Goal: Information Seeking & Learning: Understand process/instructions

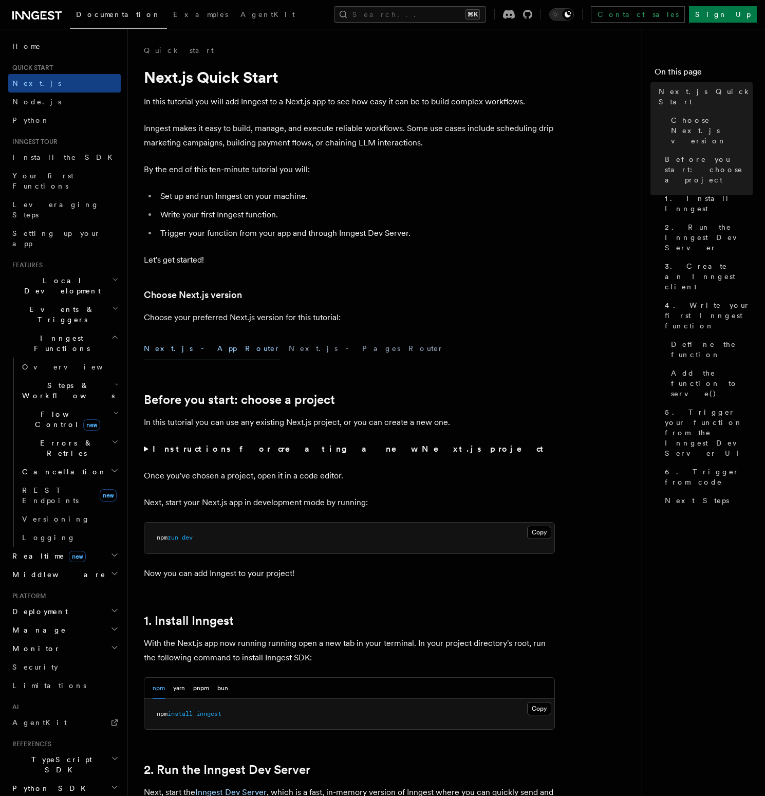
click at [110, 551] on icon "button" at bounding box center [114, 555] width 8 height 8
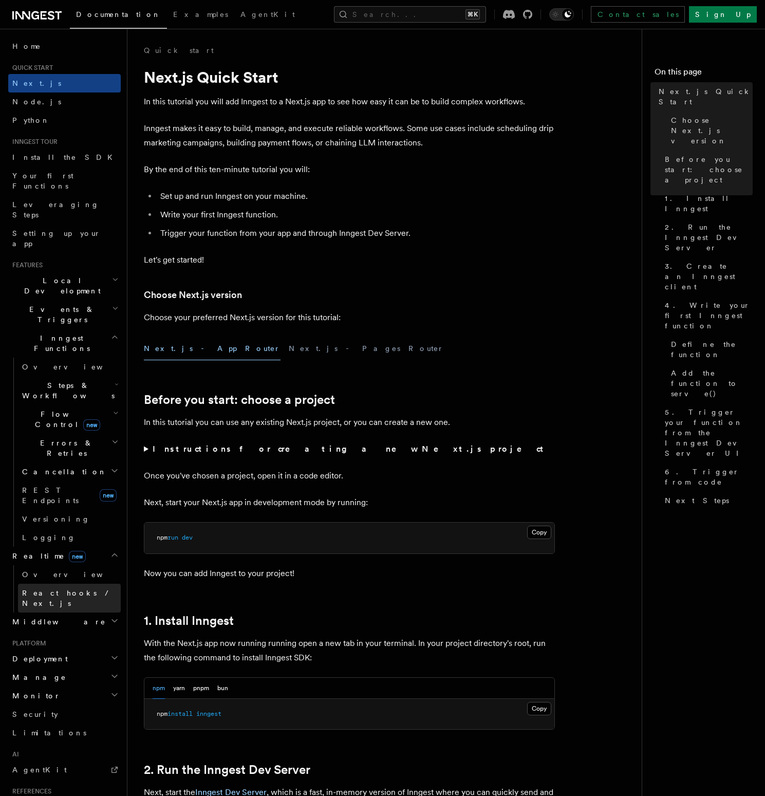
click at [79, 589] on span "React hooks / Next.js" at bounding box center [67, 598] width 91 height 18
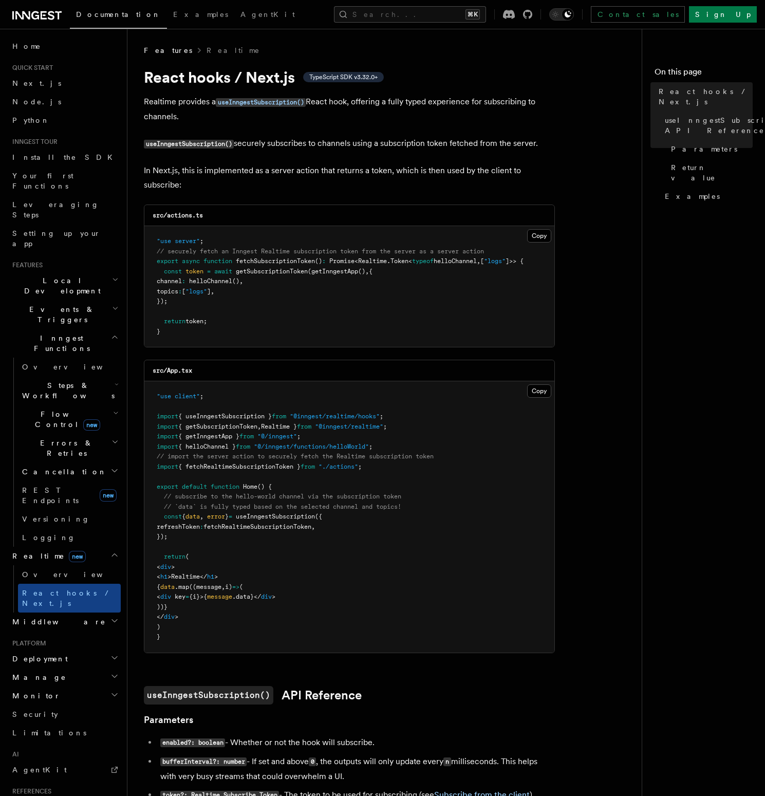
click at [358, 104] on p "Realtime provides a useInngestSubscription() React hook, offering a fully typed…" at bounding box center [349, 109] width 411 height 29
click at [452, 107] on p "Realtime provides a useInngestSubscription() React hook, offering a fully typed…" at bounding box center [349, 109] width 411 height 29
click at [432, 106] on p "Realtime provides a useInngestSubscription() React hook, offering a fully typed…" at bounding box center [349, 109] width 411 height 29
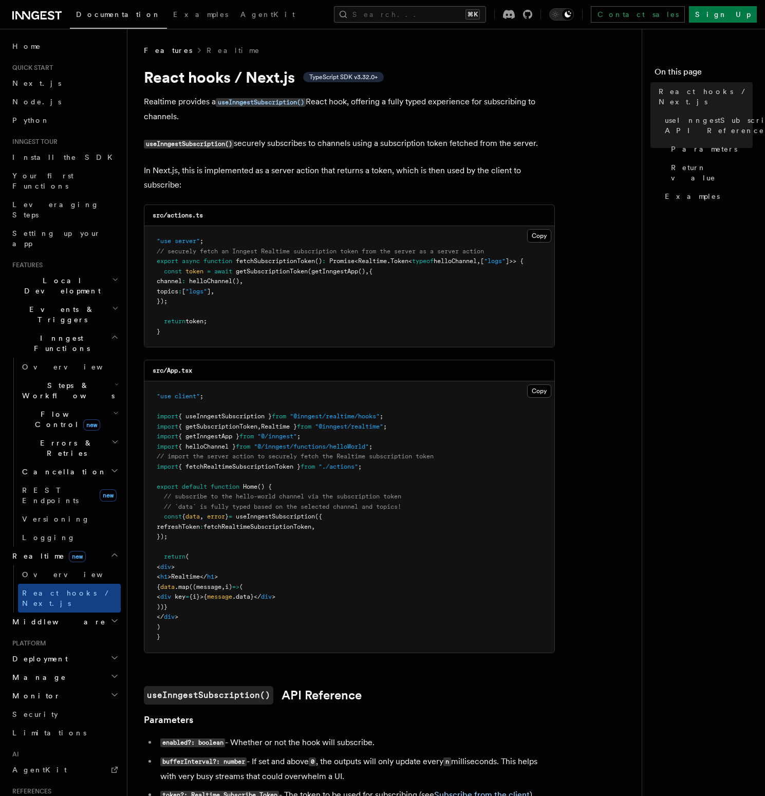
click at [435, 117] on p "Realtime provides a useInngestSubscription() React hook, offering a fully typed…" at bounding box center [349, 109] width 411 height 29
click at [454, 101] on p "Realtime provides a useInngestSubscription() React hook, offering a fully typed…" at bounding box center [349, 109] width 411 height 29
click at [454, 117] on p "Realtime provides a useInngestSubscription() React hook, offering a fully typed…" at bounding box center [349, 109] width 411 height 29
click at [271, 153] on article "Features Realtime React hooks / Next.js TypeScript SDK v3.32.0+ Realtime provid…" at bounding box center [389, 762] width 490 height 1434
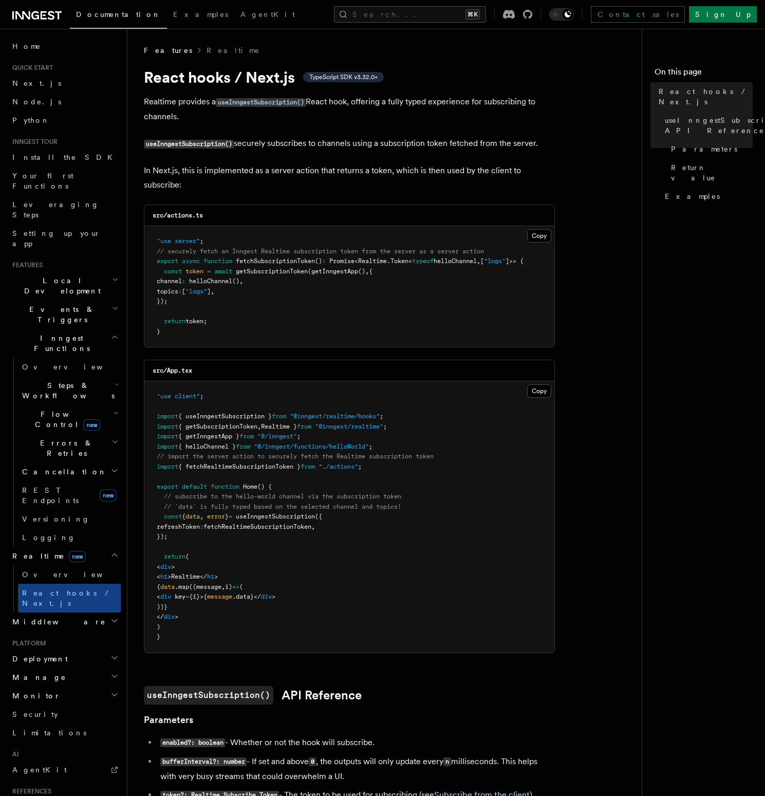
click at [271, 153] on article "Features Realtime React hooks / Next.js TypeScript SDK v3.32.0+ Realtime provid…" at bounding box center [389, 762] width 490 height 1434
click at [333, 144] on p "useInngestSubscription() securely subscribes to channels using a subscription t…" at bounding box center [349, 143] width 411 height 15
click at [284, 144] on p "useInngestSubscription() securely subscribes to channels using a subscription t…" at bounding box center [349, 143] width 411 height 15
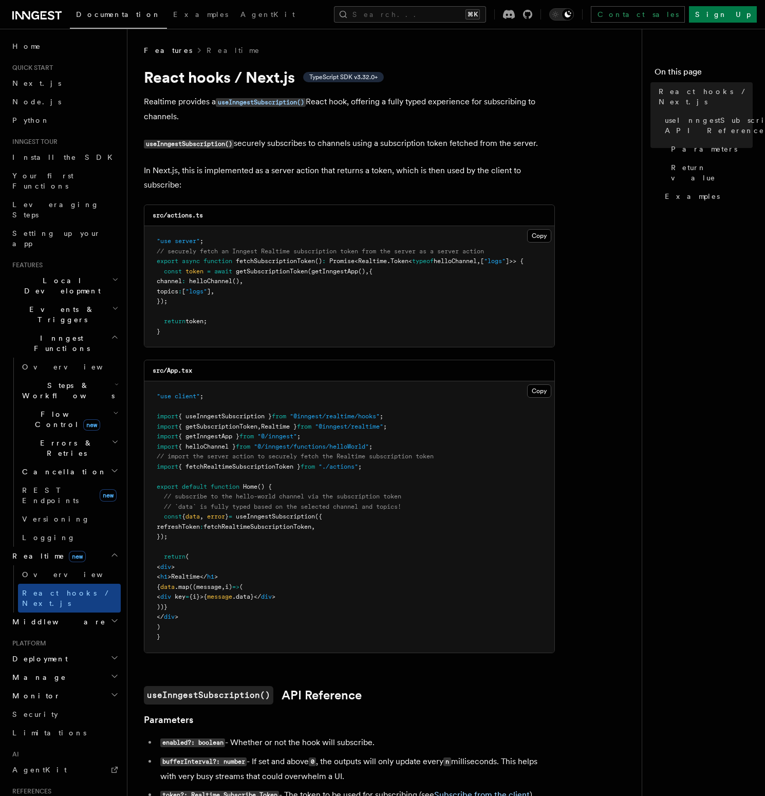
click at [328, 152] on article "Features Realtime React hooks / Next.js TypeScript SDK v3.32.0+ Realtime provid…" at bounding box center [389, 762] width 490 height 1434
click at [372, 148] on p "useInngestSubscription() securely subscribes to channels using a subscription t…" at bounding box center [349, 143] width 411 height 15
click at [413, 159] on article "Features Realtime React hooks / Next.js TypeScript SDK v3.32.0+ Realtime provid…" at bounding box center [389, 762] width 490 height 1434
click at [415, 140] on p "useInngestSubscription() securely subscribes to channels using a subscription t…" at bounding box center [349, 143] width 411 height 15
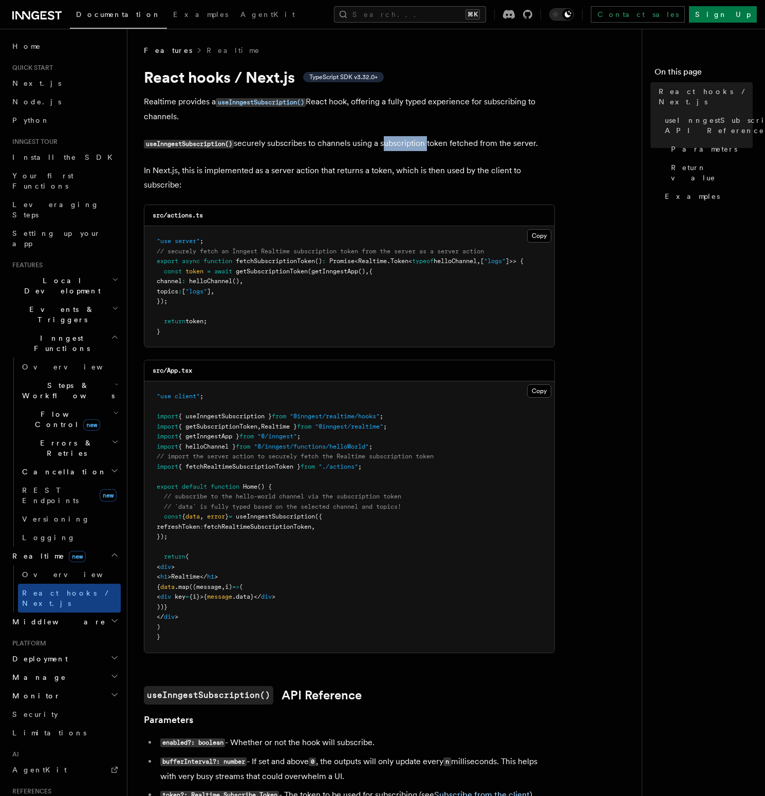
click at [415, 140] on p "useInngestSubscription() securely subscribes to channels using a subscription t…" at bounding box center [349, 143] width 411 height 15
click at [461, 141] on p "useInngestSubscription() securely subscribes to channels using a subscription t…" at bounding box center [349, 143] width 411 height 15
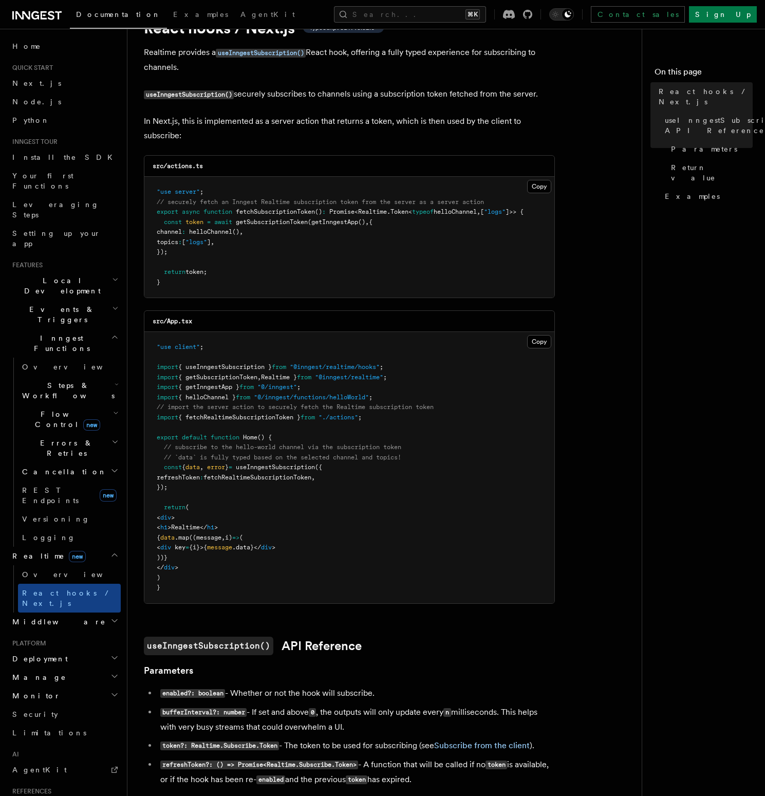
scroll to position [71, 0]
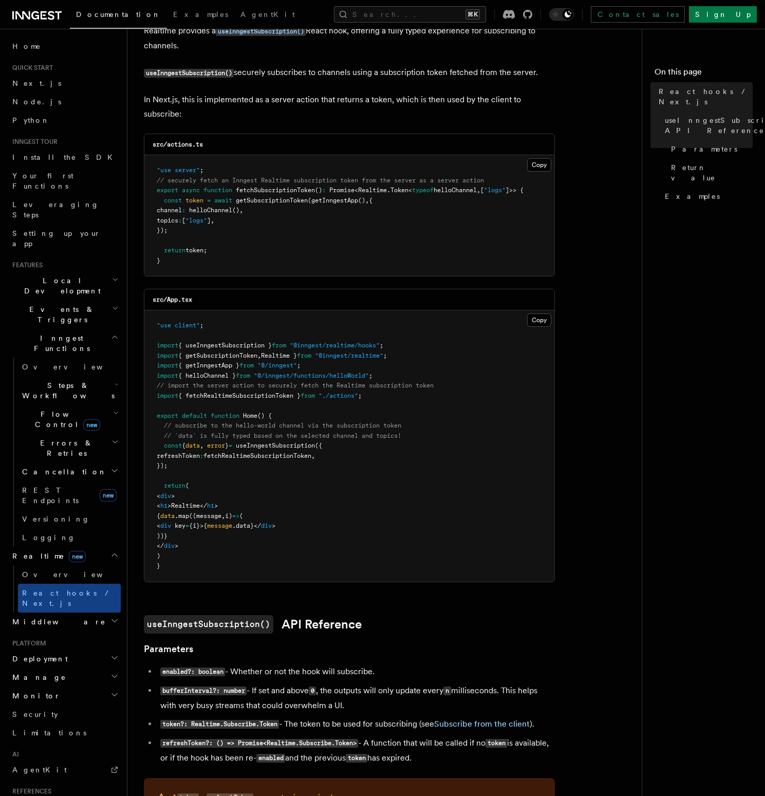
click at [206, 102] on p "In Next.js, this is implemented as a server action that returns a token, which …" at bounding box center [349, 106] width 411 height 29
click at [275, 108] on p "In Next.js, this is implemented as a server action that returns a token, which …" at bounding box center [349, 106] width 411 height 29
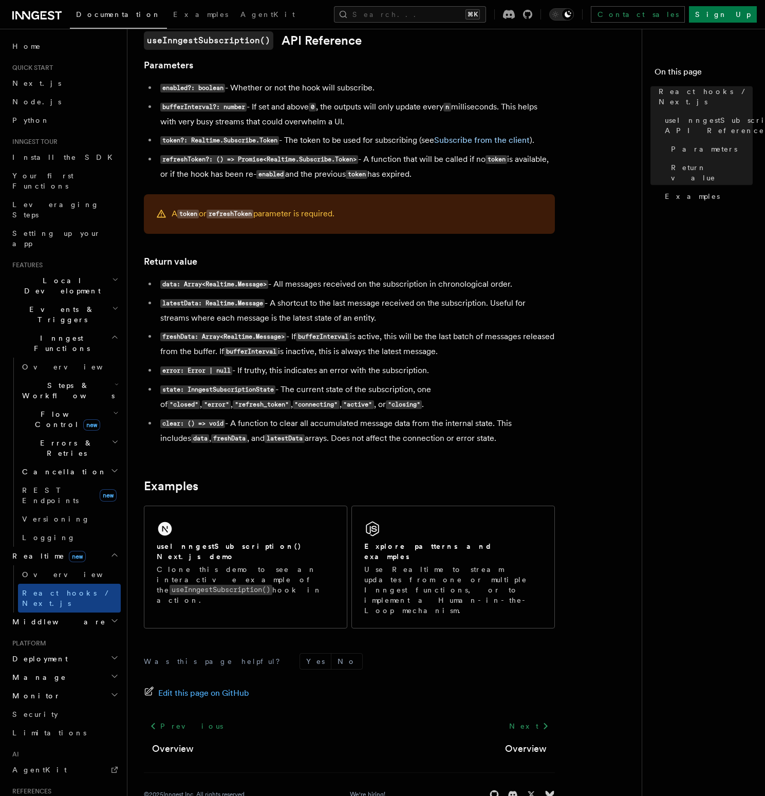
scroll to position [658, 0]
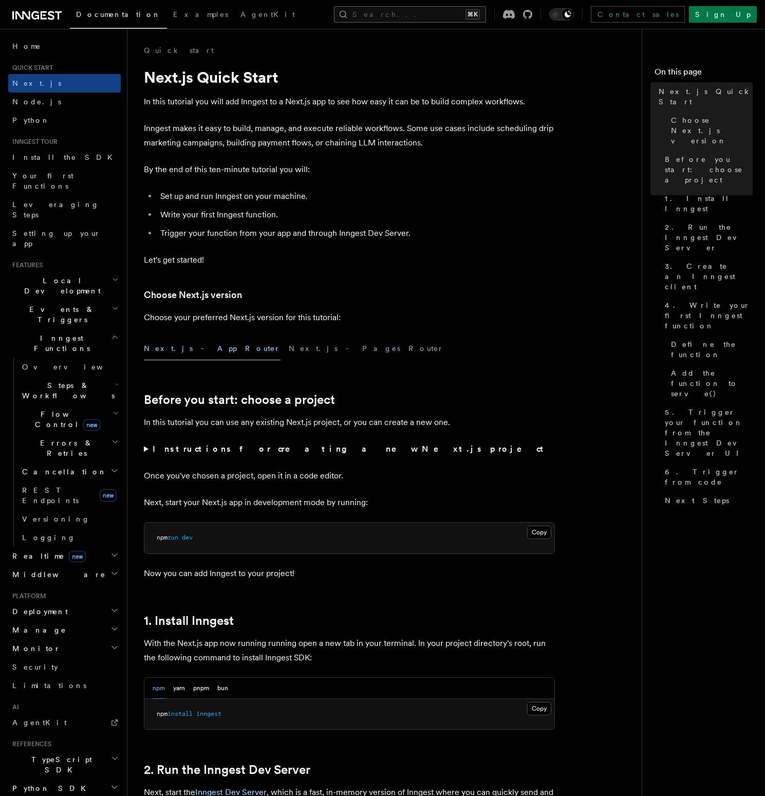
click at [424, 13] on button "Search... ⌘K" at bounding box center [410, 14] width 152 height 16
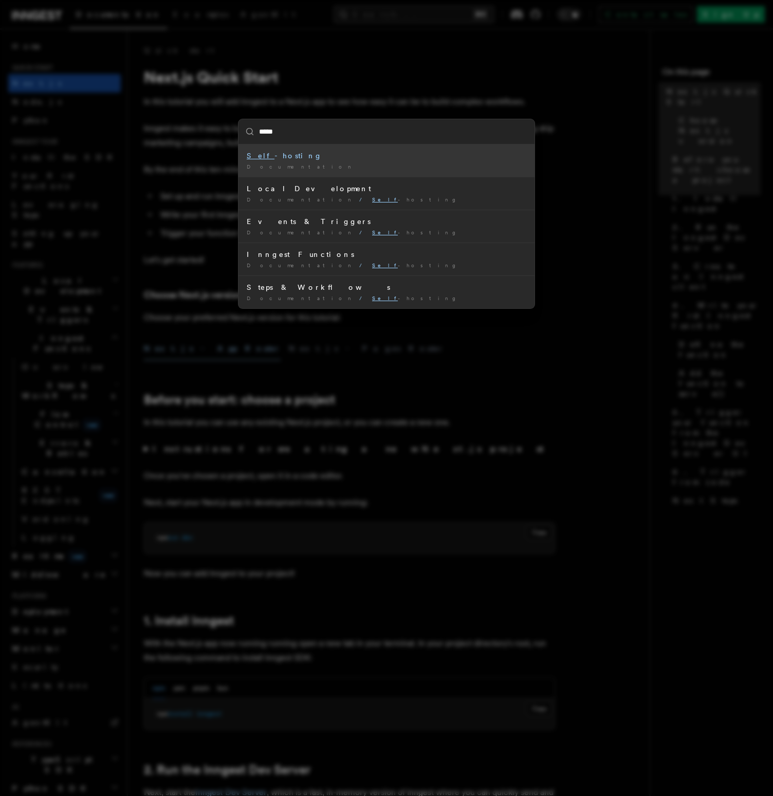
type input "******"
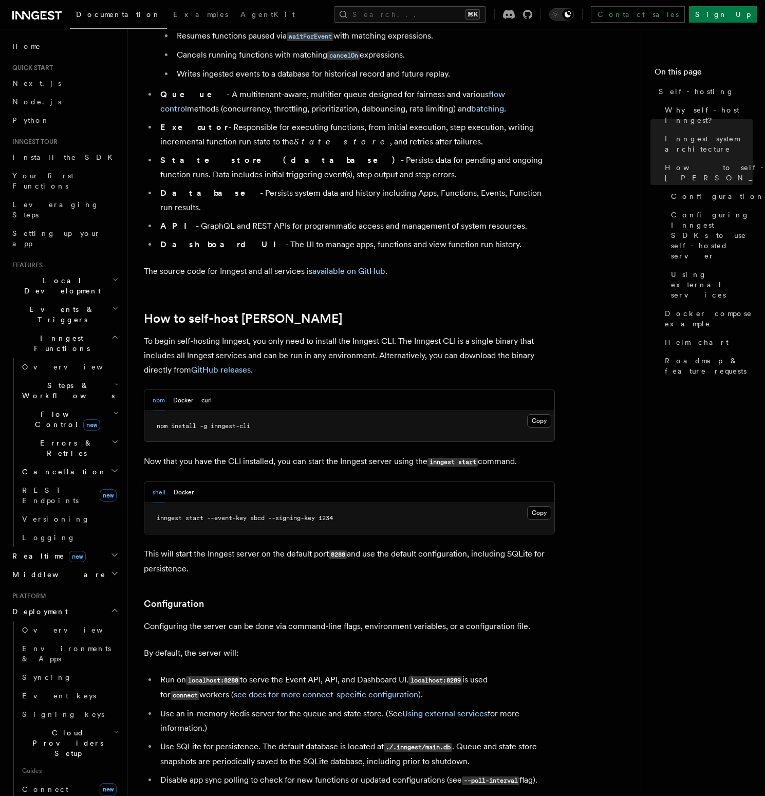
scroll to position [771, 0]
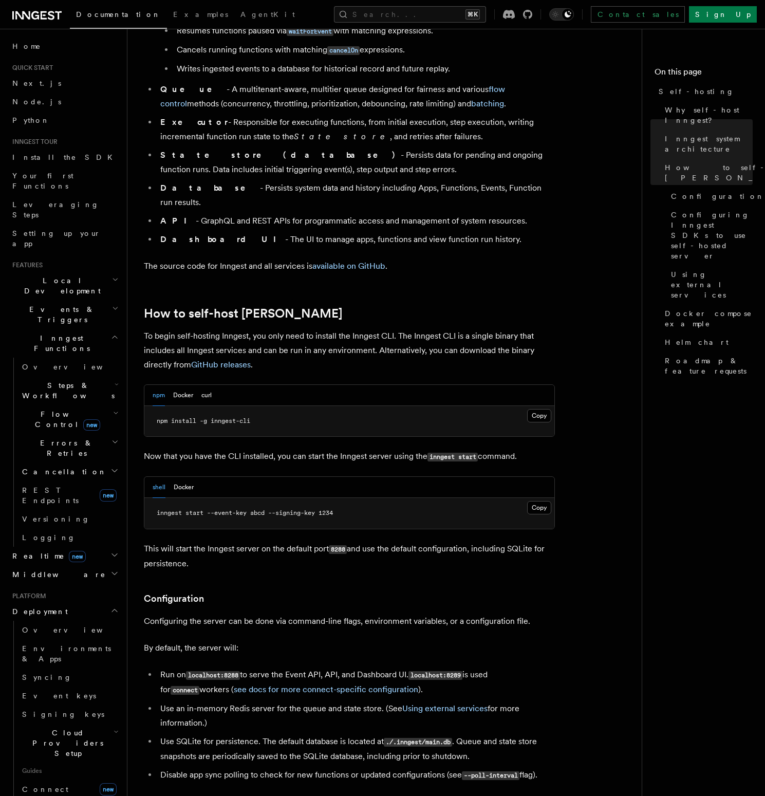
click at [205, 509] on span "inngest start --event-key abcd --signing-key 1234" at bounding box center [245, 512] width 176 height 7
drag, startPoint x: 207, startPoint y: 487, endPoint x: 156, endPoint y: 487, distance: 50.9
click at [156, 498] on pre "inngest start --event-key abcd --signing-key 1234" at bounding box center [349, 513] width 410 height 31
copy span "inngest start"
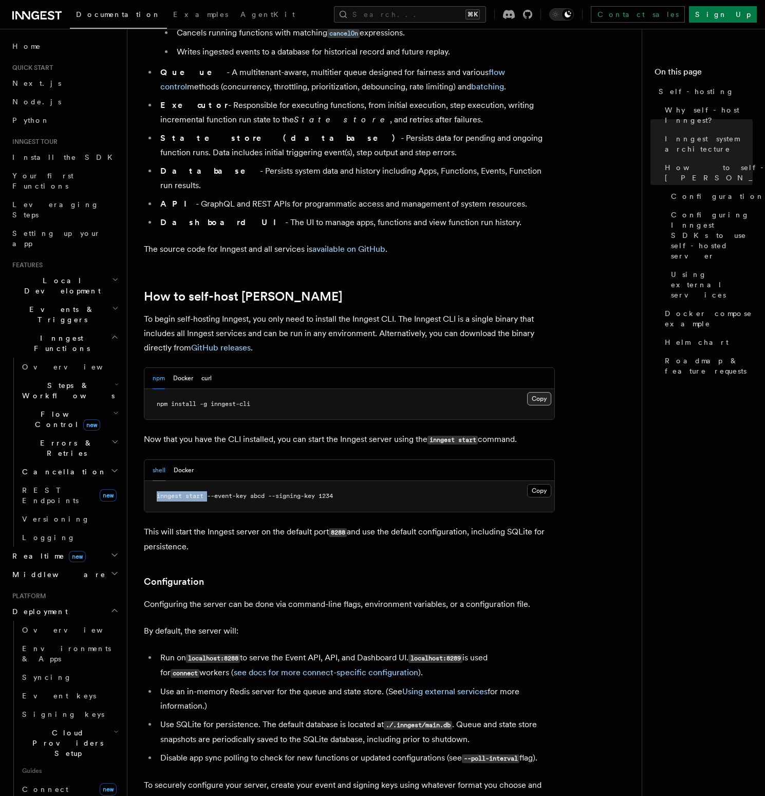
click at [548, 392] on button "Copy Copied" at bounding box center [539, 398] width 24 height 13
click at [197, 492] on span "inngest start --event-key abcd --signing-key 1234" at bounding box center [245, 495] width 176 height 7
click at [543, 484] on button "Copy Copied" at bounding box center [539, 490] width 24 height 13
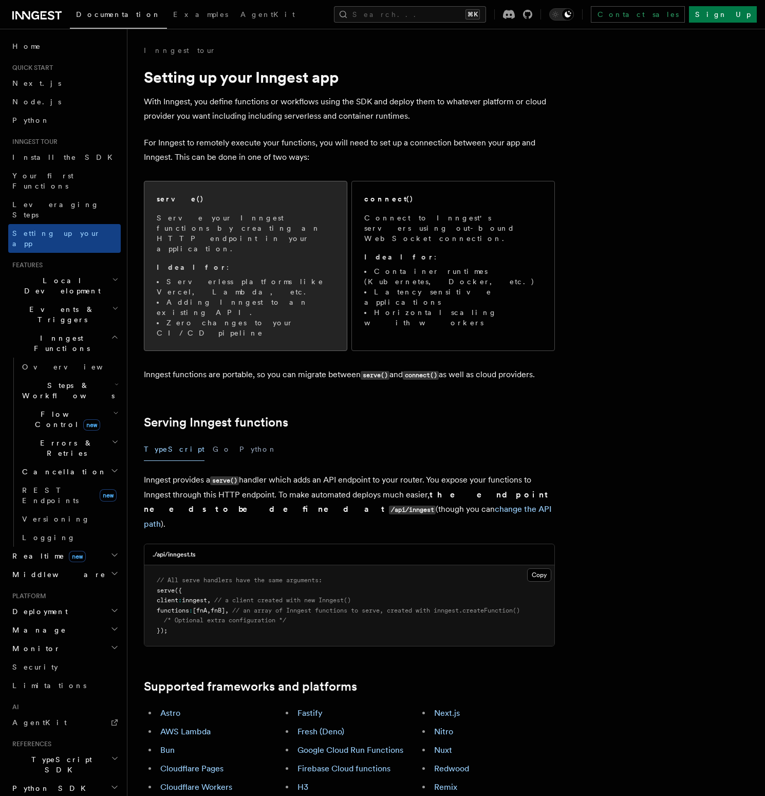
click at [219, 297] on li "Adding Inngest to an existing API." at bounding box center [246, 307] width 178 height 21
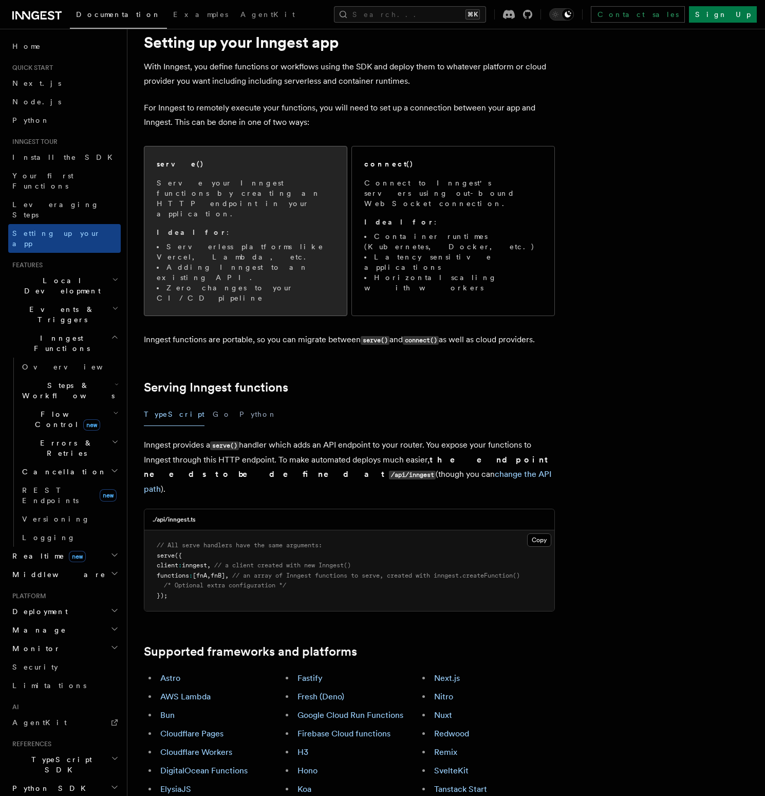
scroll to position [28, 0]
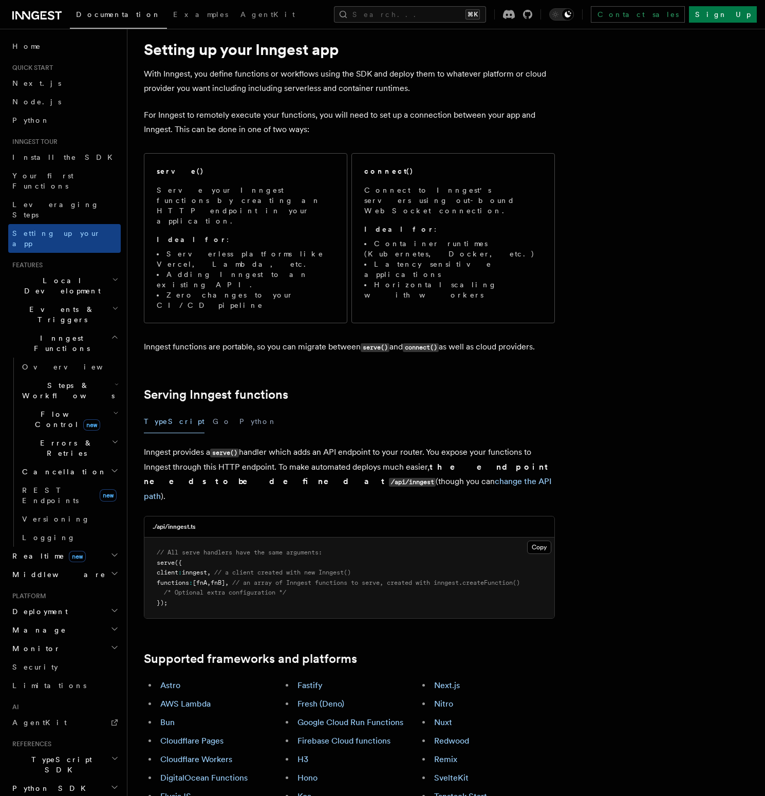
click at [239, 340] on p "Inngest functions are portable, so you can migrate between serve() and connect(…" at bounding box center [349, 347] width 411 height 15
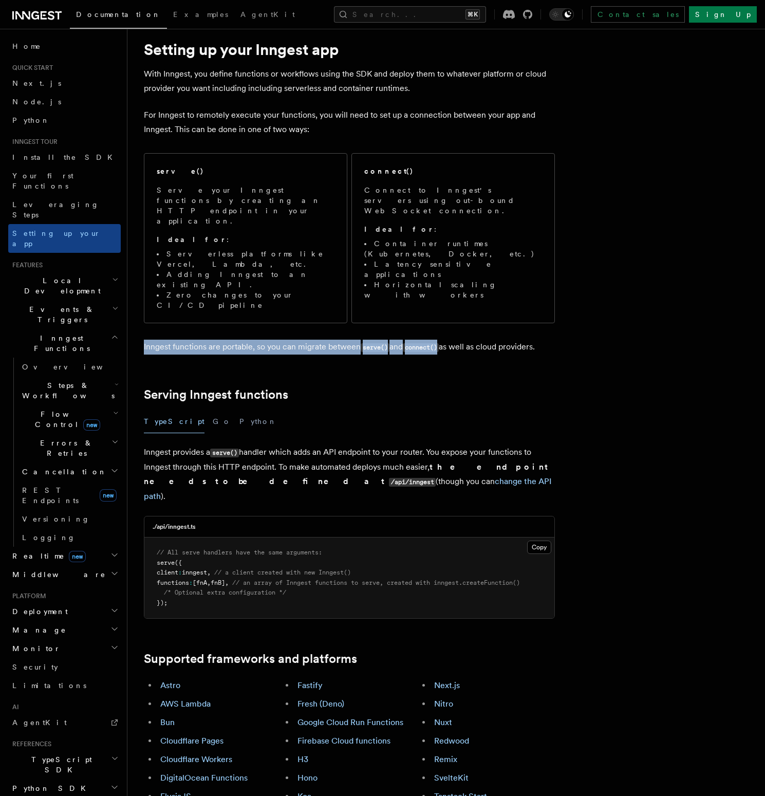
click at [239, 340] on p "Inngest functions are portable, so you can migrate between serve() and connect(…" at bounding box center [349, 347] width 411 height 15
click at [271, 340] on p "Inngest functions are portable, so you can migrate between serve() and connect(…" at bounding box center [349, 347] width 411 height 15
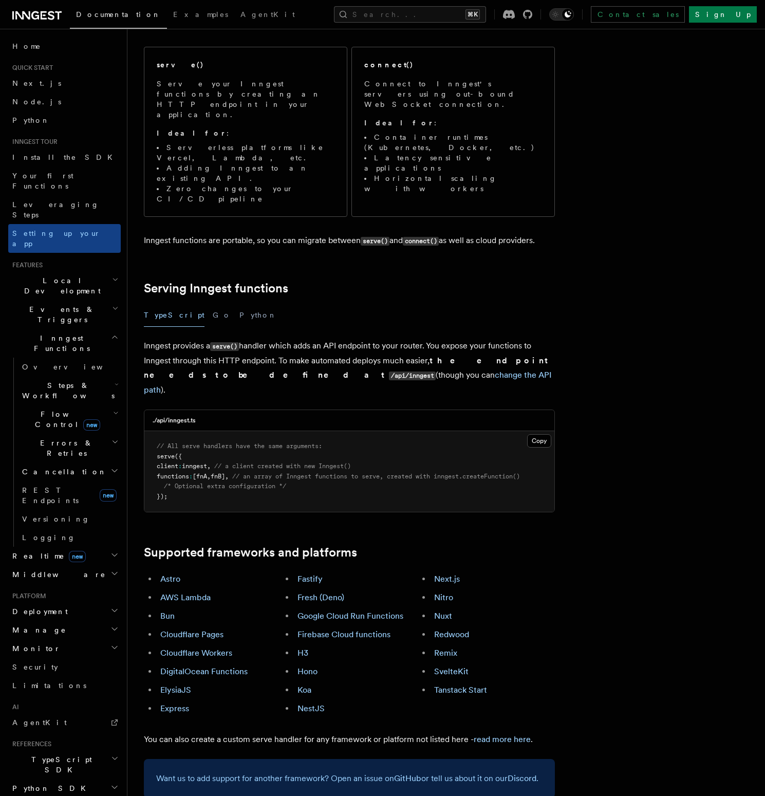
scroll to position [135, 0]
click at [188, 432] on pre "// All serve handlers have the same arguments: serve ({ client : inngest , // a…" at bounding box center [349, 471] width 410 height 81
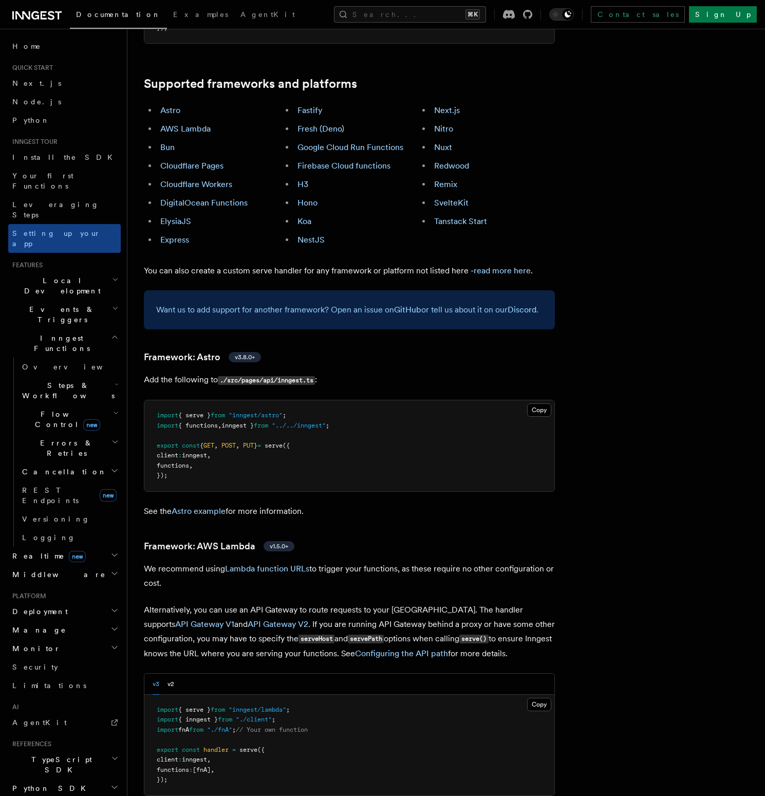
scroll to position [609, 0]
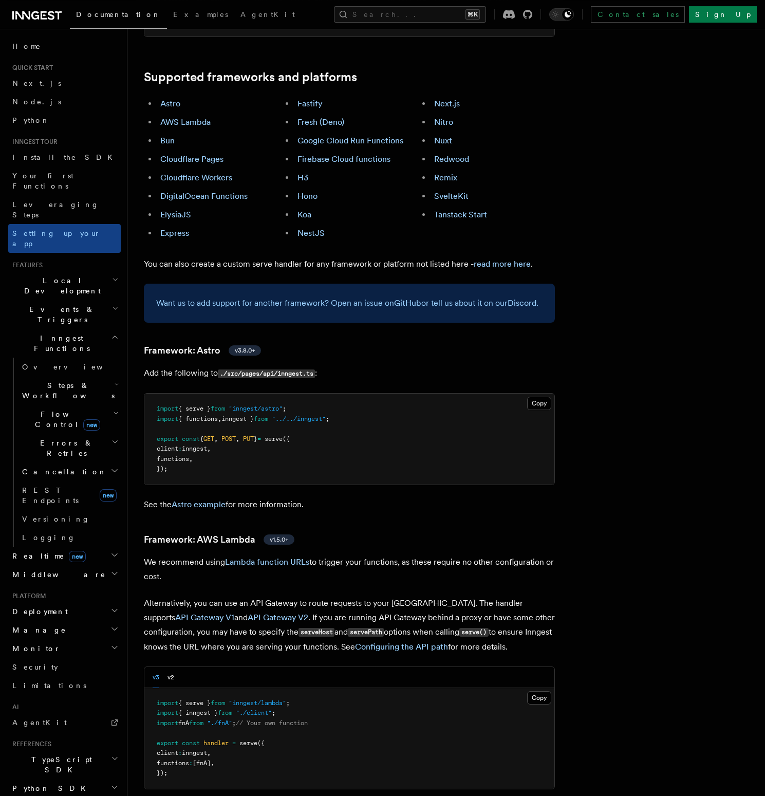
click at [188, 432] on pre "import { serve } from "inngest/astro" ; import { functions , inngest } from "..…" at bounding box center [349, 439] width 410 height 91
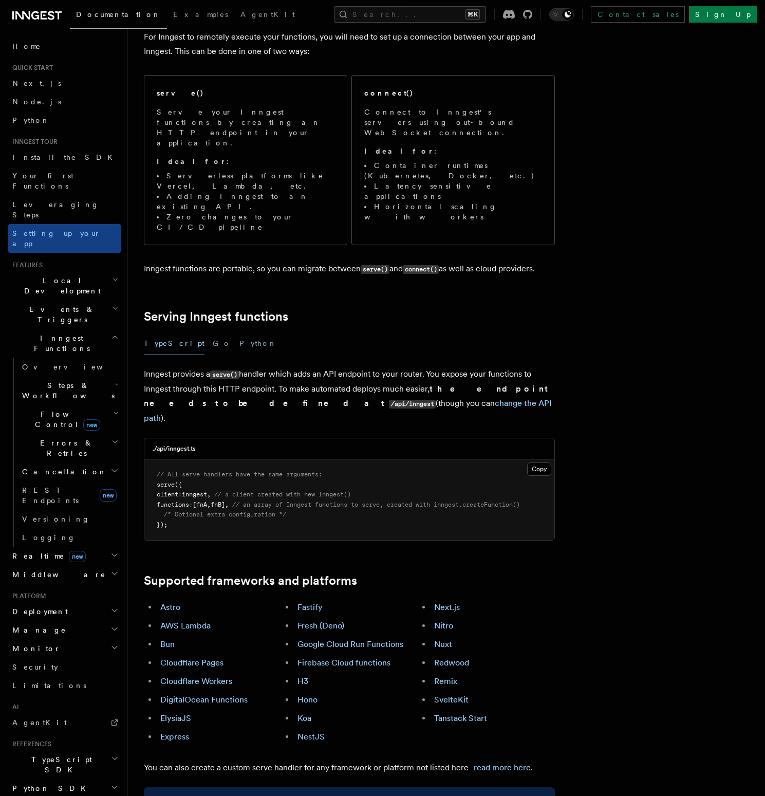
scroll to position [88, 0]
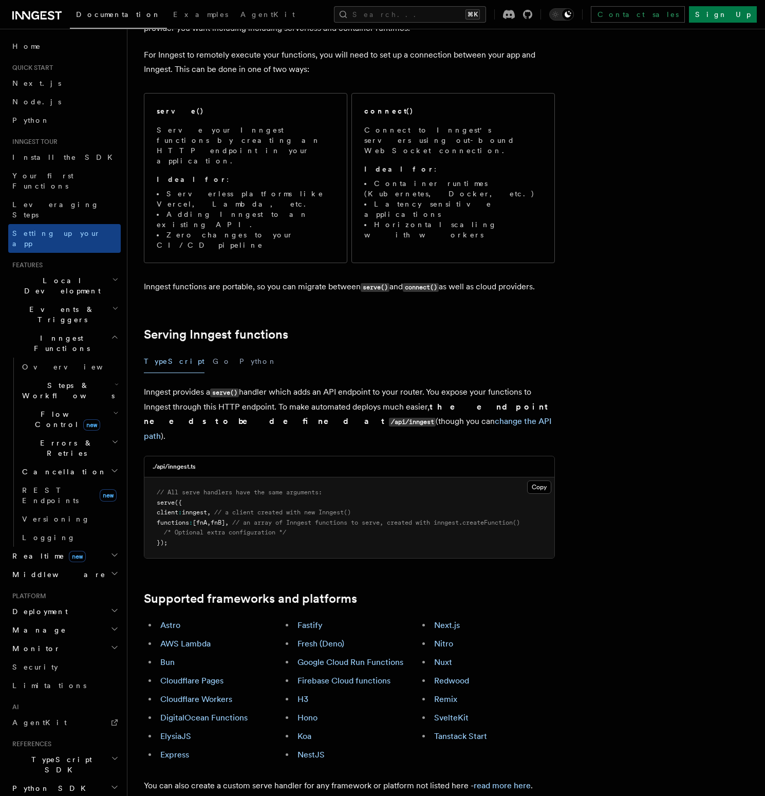
click at [200, 477] on pre "// All serve handlers have the same arguments: serve ({ client : inngest , // a…" at bounding box center [349, 517] width 410 height 81
click at [180, 477] on pre "// All serve handlers have the same arguments: serve ({ client : inngest , // a…" at bounding box center [349, 517] width 410 height 81
click at [212, 385] on p "Inngest provides a serve() handler which adds an API endpoint to your router. Y…" at bounding box center [349, 414] width 411 height 59
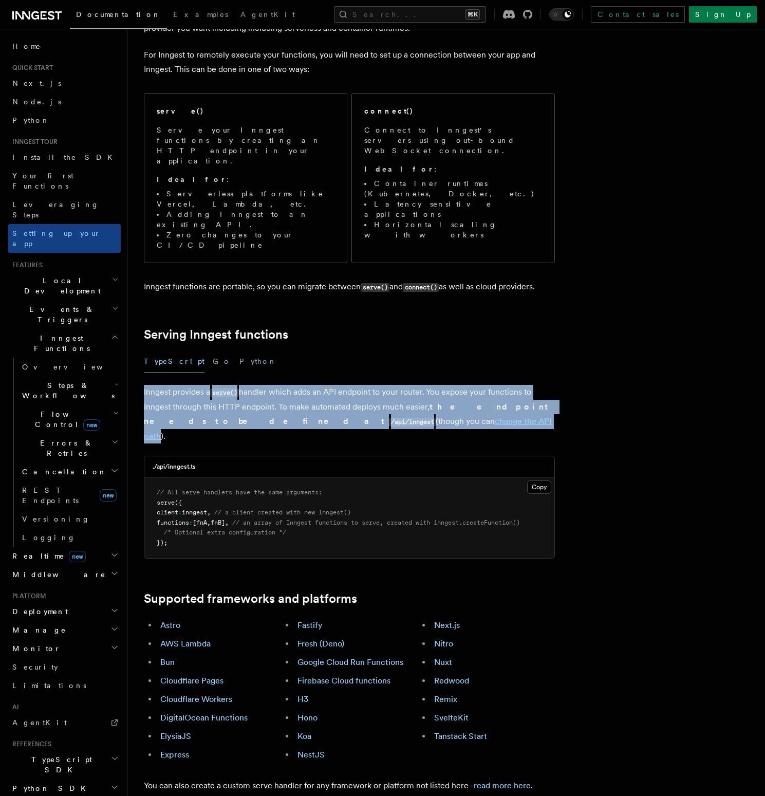
click at [212, 385] on p "Inngest provides a serve() handler which adds an API endpoint to your router. Y…" at bounding box center [349, 414] width 411 height 59
click at [267, 385] on p "Inngest provides a serve() handler which adds an API endpoint to your router. Y…" at bounding box center [349, 414] width 411 height 59
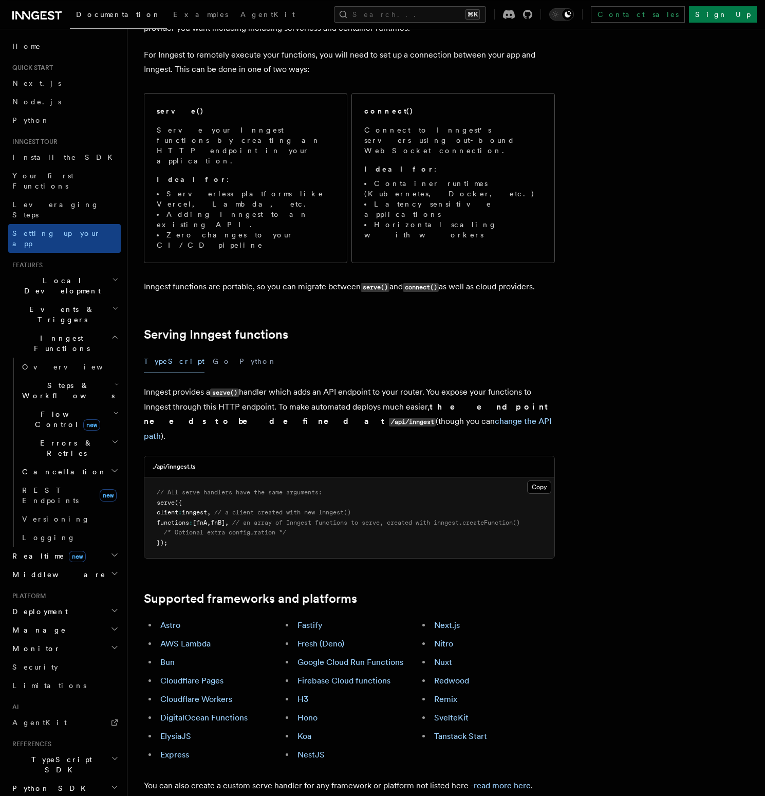
click at [299, 385] on p "Inngest provides a serve() handler which adds an API endpoint to your router. Y…" at bounding box center [349, 414] width 411 height 59
click at [429, 385] on p "Inngest provides a serve() handler which adds an API endpoint to your router. Y…" at bounding box center [349, 414] width 411 height 59
click at [410, 385] on p "Inngest provides a serve() handler which adds an API endpoint to your router. Y…" at bounding box center [349, 414] width 411 height 59
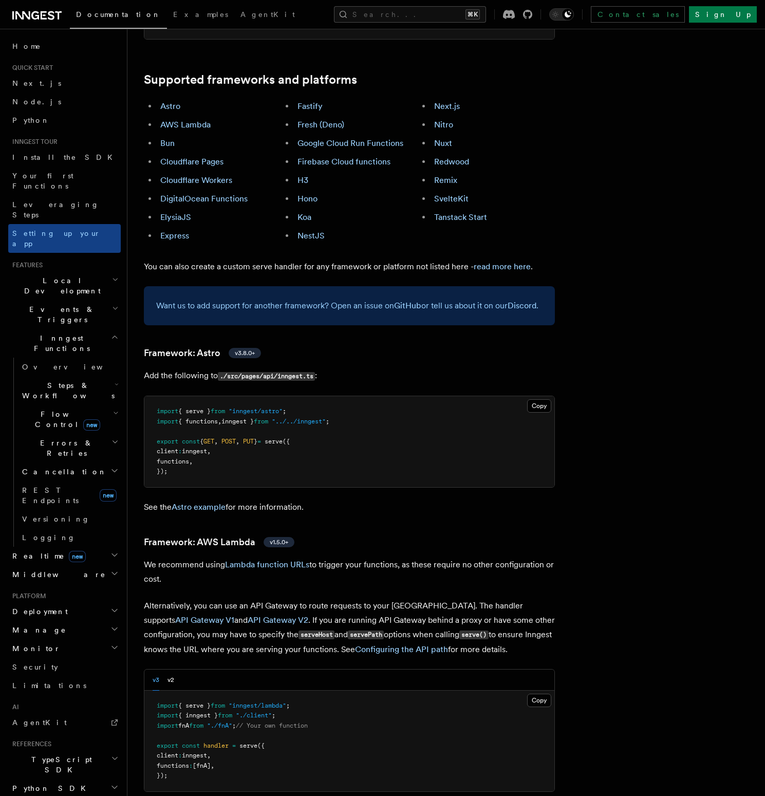
scroll to position [608, 0]
click at [222, 430] on pre "import { serve } from "inngest/astro" ; import { functions , inngest } from "..…" at bounding box center [349, 440] width 410 height 91
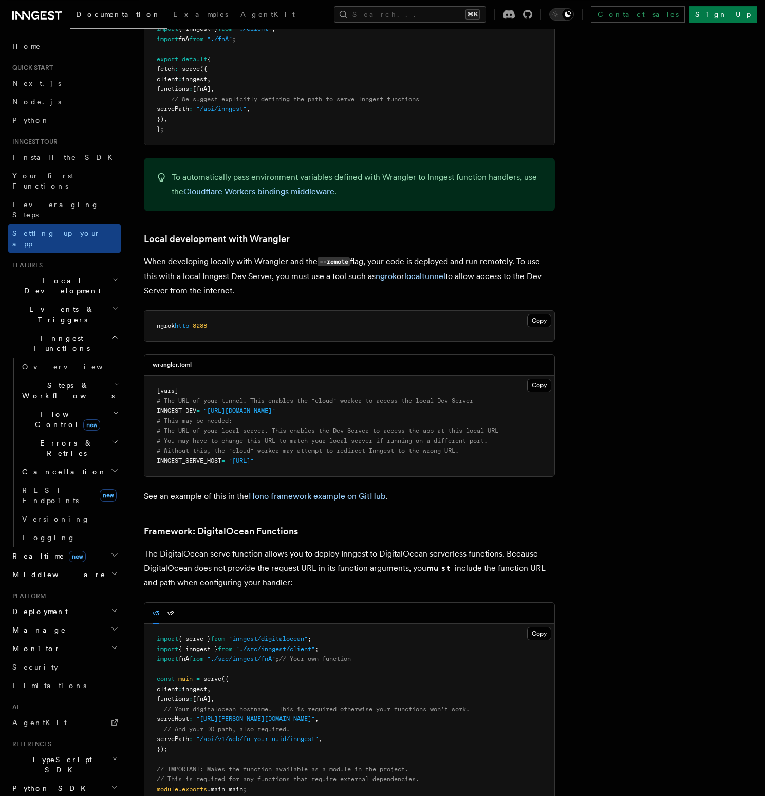
scroll to position [1920, 0]
click at [207, 456] on span "INNGEST_SERVE_HOST" at bounding box center [189, 459] width 65 height 7
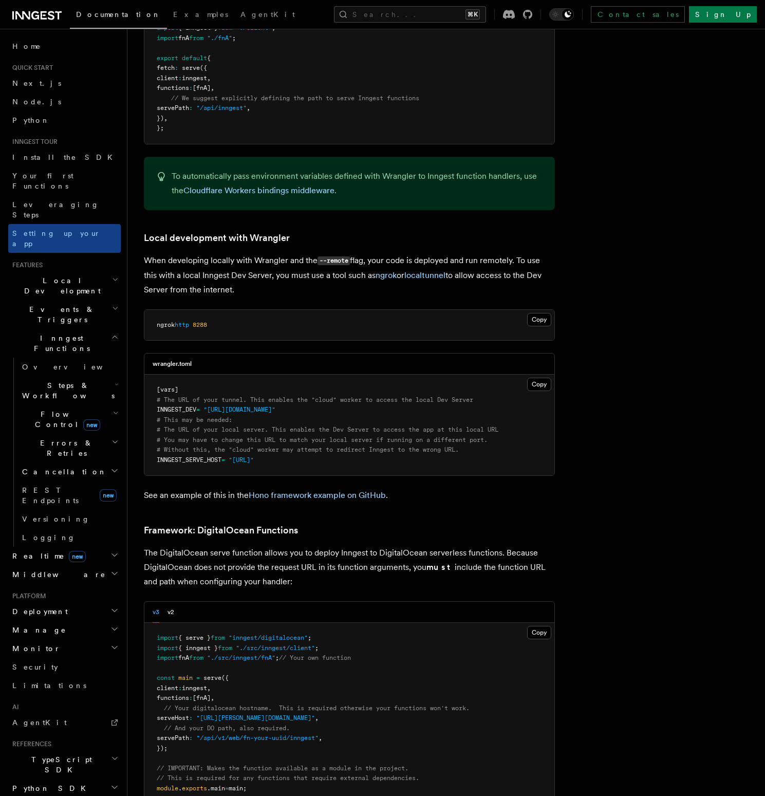
click at [276, 429] on pre "[vars] # The URL of your tunnel. This enables the "cloud" worker to access the …" at bounding box center [349, 425] width 410 height 101
click at [392, 429] on pre "[vars] # The URL of your tunnel. This enables the "cloud" worker to access the …" at bounding box center [349, 425] width 410 height 101
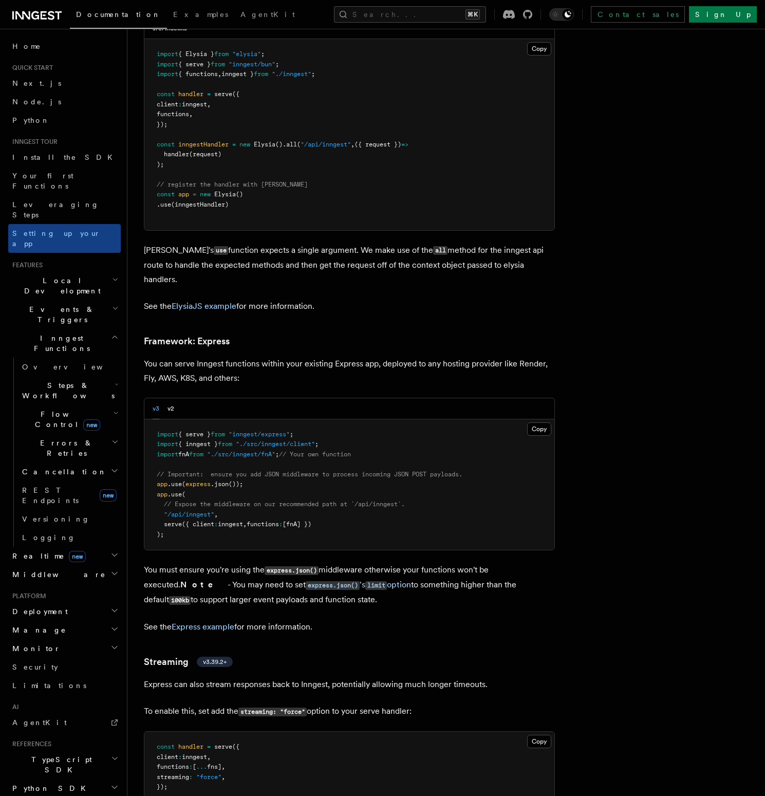
scroll to position [2796, 0]
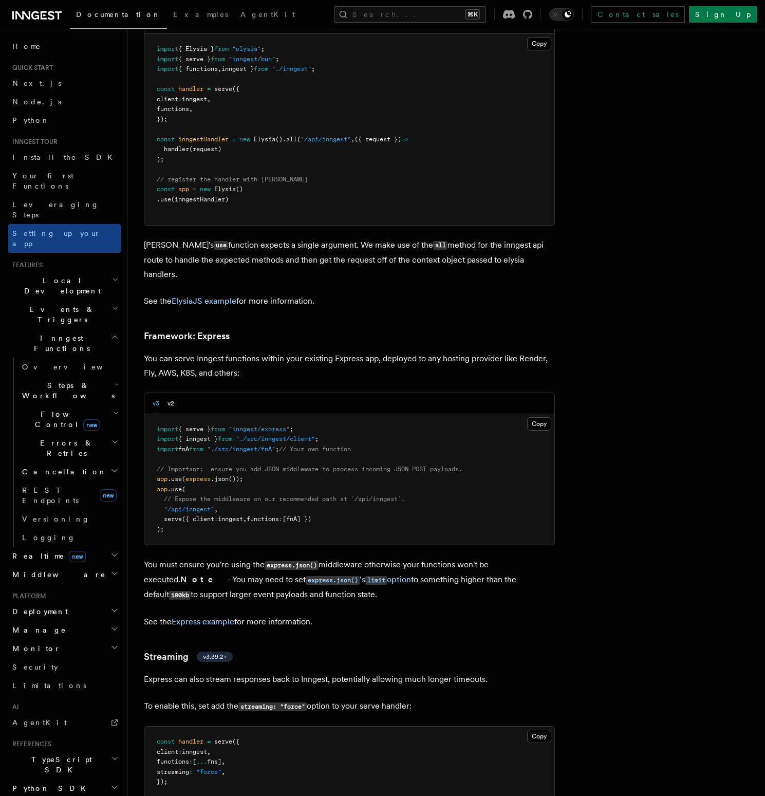
click at [385, 456] on pre "import { serve } from "inngest/express" ; import { inngest } from "./src/innges…" at bounding box center [349, 479] width 410 height 131
click at [325, 453] on pre "import { serve } from "inngest/express" ; import { inngest } from "./src/innges…" at bounding box center [349, 479] width 410 height 131
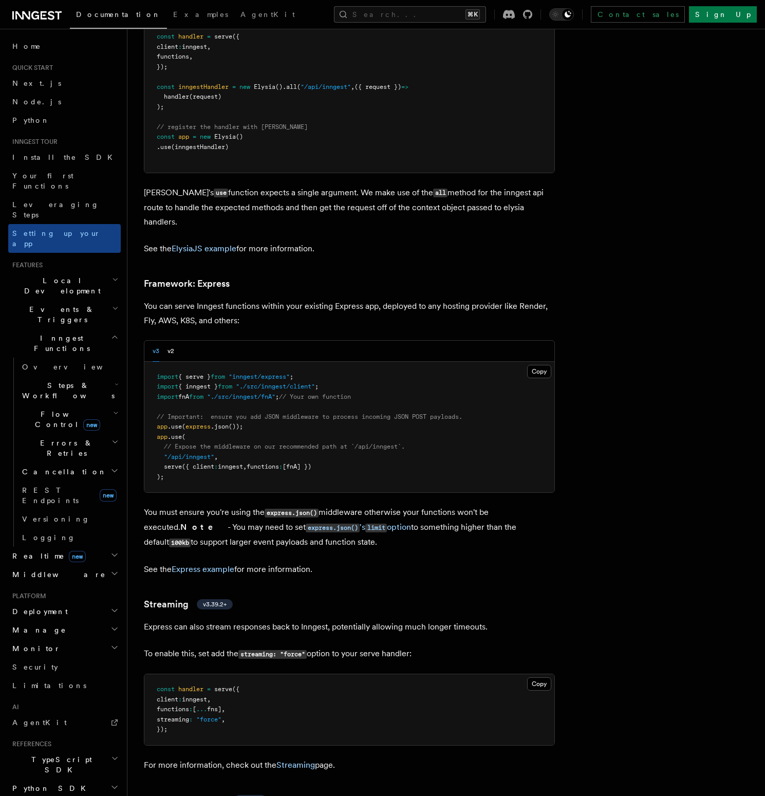
scroll to position [2849, 0]
click at [325, 429] on pre "import { serve } from "inngest/express" ; import { inngest } from "./src/innges…" at bounding box center [349, 426] width 410 height 131
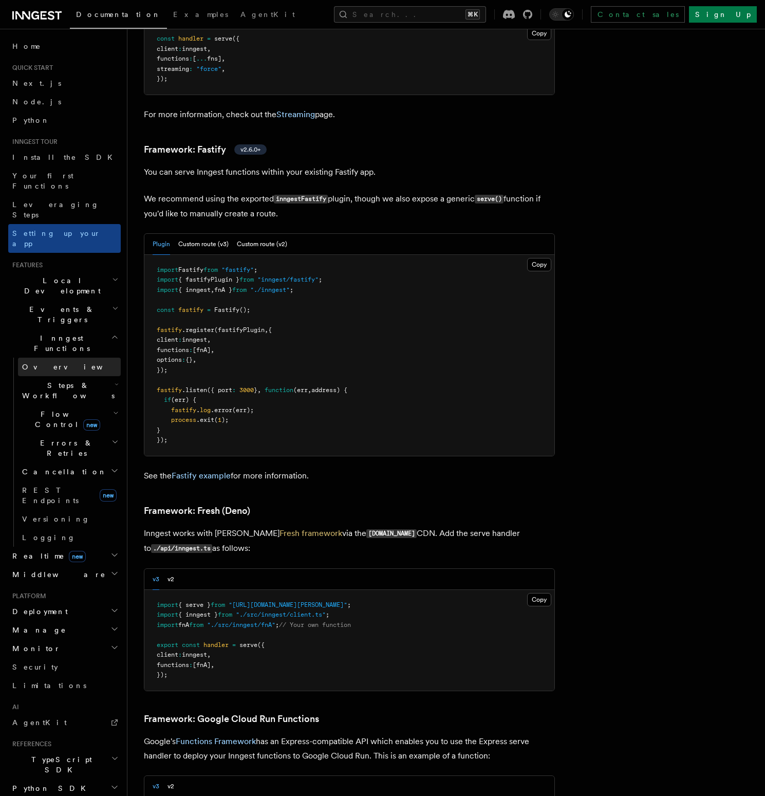
scroll to position [3501, 0]
